Goal: Transaction & Acquisition: Purchase product/service

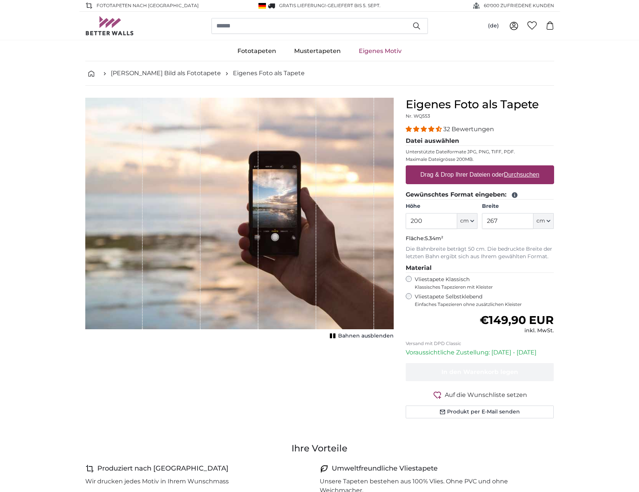
drag, startPoint x: 436, startPoint y: 224, endPoint x: 309, endPoint y: 225, distance: 126.3
click at [406, 225] on input "200" at bounding box center [431, 221] width 51 height 16
type input "250"
type input "550"
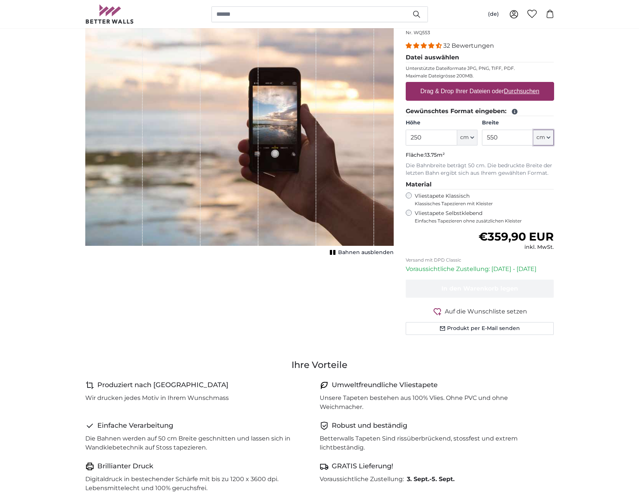
scroll to position [115, 0]
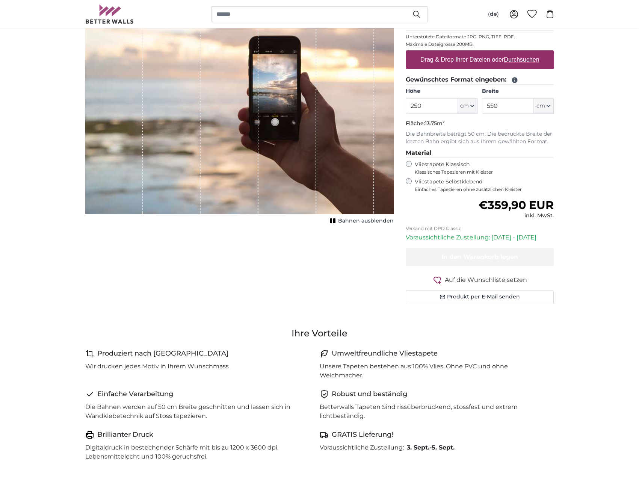
click at [375, 212] on div "1 of 1" at bounding box center [239, 99] width 309 height 232
drag, startPoint x: 375, startPoint y: 221, endPoint x: 383, endPoint y: 221, distance: 7.1
click at [376, 221] on span "Bahnen ausblenden" at bounding box center [366, 221] width 56 height 8
click at [332, 219] on rect "1 of 1" at bounding box center [331, 220] width 2 height 5
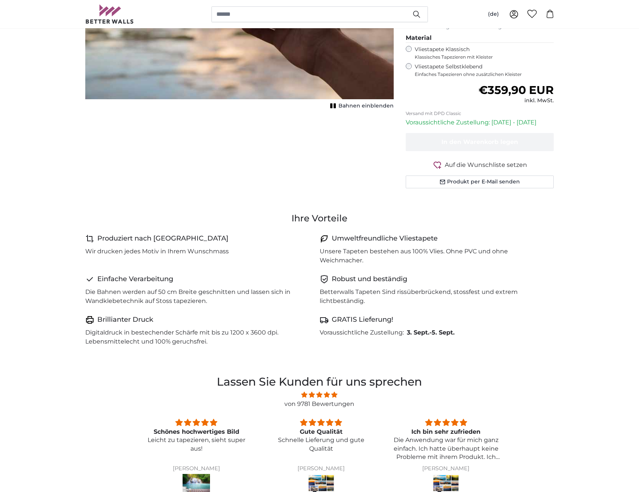
scroll to position [38, 0]
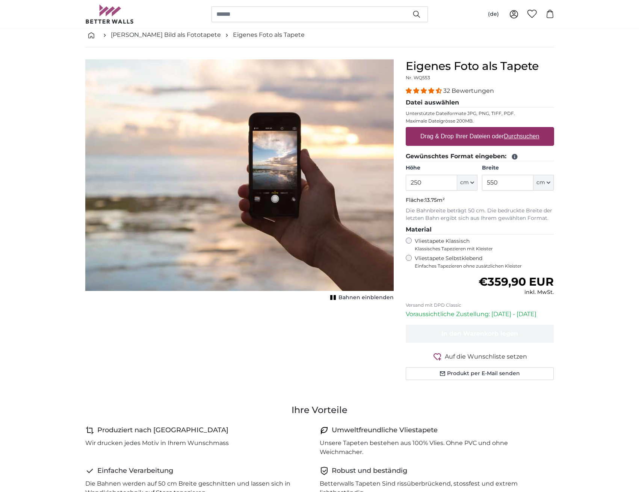
click at [363, 296] on span "Bahnen einblenden" at bounding box center [366, 298] width 55 height 8
click at [411, 261] on div "Vliestapete Selbstklebend Einfaches Tapezieren ohne zusätzlichen Kleister" at bounding box center [480, 262] width 148 height 14
click at [407, 238] on div "Vliestapete Klassisch Klassisches Tapezieren mit Kleister" at bounding box center [480, 245] width 148 height 14
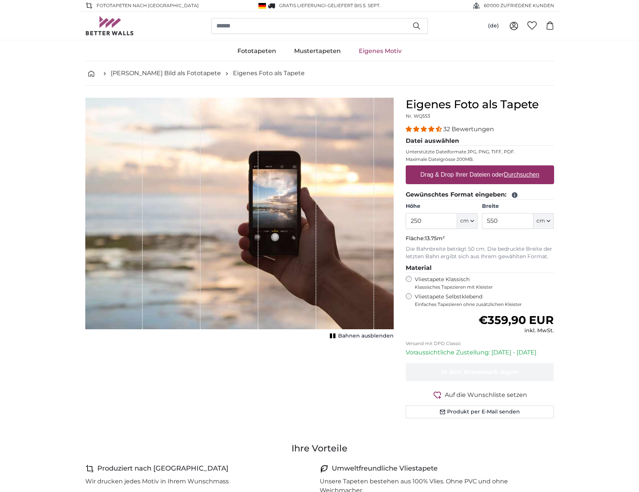
click at [480, 173] on label "Drag & Drop Ihrer Dateien oder Durchsuchen" at bounding box center [480, 174] width 125 height 15
click at [480, 168] on input "Drag & Drop Ihrer Dateien oder Durchsuchen" at bounding box center [480, 166] width 148 height 2
type input "**********"
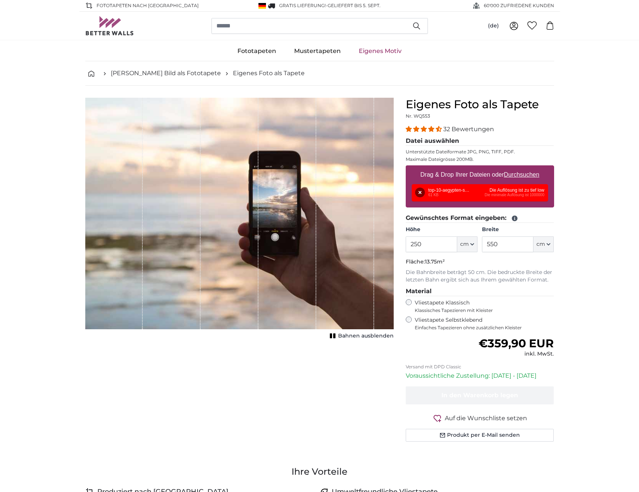
click at [466, 198] on div "Entfernen Nochmal versuchen Entfernen Hochladen Abbrechen Nochmal versuchen Ent…" at bounding box center [480, 192] width 136 height 17
click at [467, 195] on div "Entfernen Nochmal versuchen Entfernen Hochladen Abbrechen Nochmal versuchen Ent…" at bounding box center [480, 192] width 136 height 17
click at [418, 192] on button "Entfernen" at bounding box center [420, 193] width 10 height 10
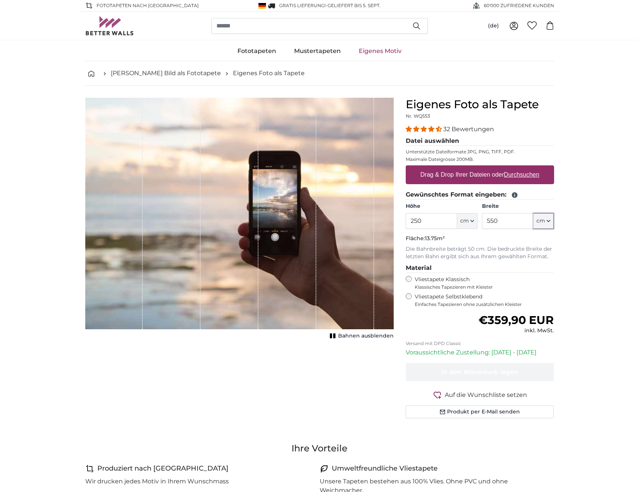
click at [549, 219] on icon "button" at bounding box center [549, 221] width 4 height 4
